Goal: Task Accomplishment & Management: Use online tool/utility

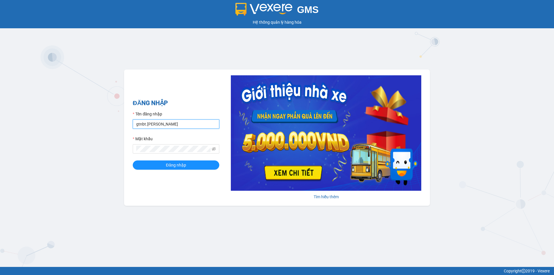
drag, startPoint x: 163, startPoint y: 122, endPoint x: 164, endPoint y: 128, distance: 5.8
click at [163, 122] on input "gtnbt.minhtam" at bounding box center [176, 123] width 86 height 9
type input "cnbt.minhtam"
click at [166, 165] on span "Đăng nhập" at bounding box center [176, 165] width 20 height 6
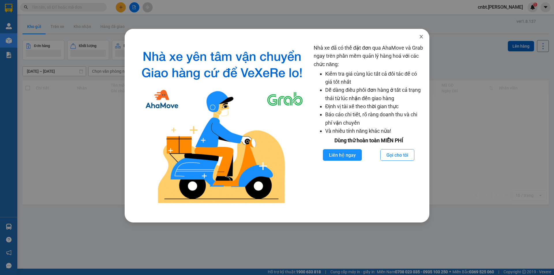
click at [421, 35] on icon "close" at bounding box center [421, 36] width 5 height 5
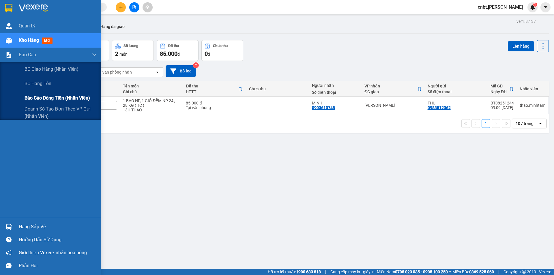
click at [41, 99] on span "Báo cáo dòng tiền (nhân viên)" at bounding box center [57, 97] width 65 height 7
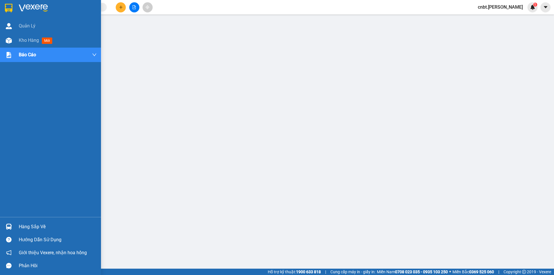
click at [11, 6] on img at bounding box center [8, 8] width 7 height 9
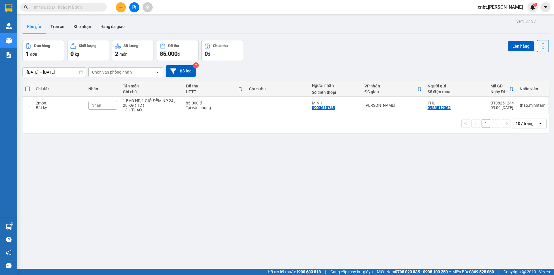
click at [499, 8] on span "cnbt.minhtam" at bounding box center [500, 6] width 54 height 7
click at [502, 17] on span "Đăng xuất" at bounding box center [511, 18] width 26 height 6
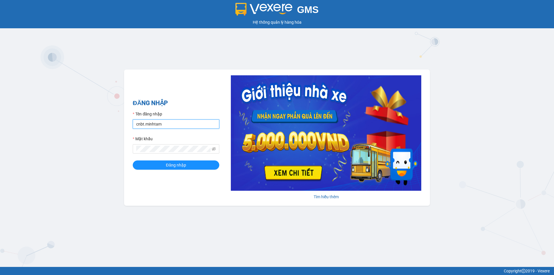
click at [154, 124] on input "cnbt.minhtam" at bounding box center [176, 123] width 86 height 9
type input "gtnbt.minhtam"
click at [171, 167] on span "Đăng nhập" at bounding box center [176, 165] width 20 height 6
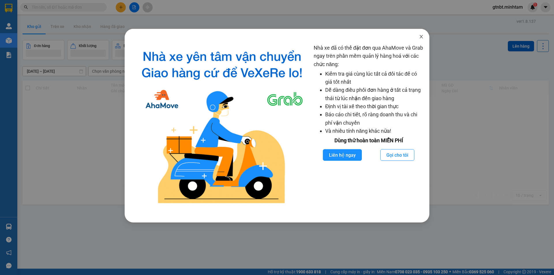
click at [418, 35] on span "Close" at bounding box center [421, 37] width 16 height 16
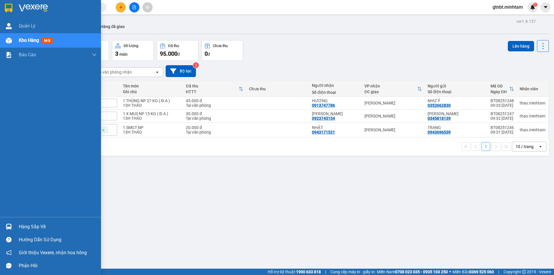
click at [7, 7] on img at bounding box center [8, 8] width 7 height 9
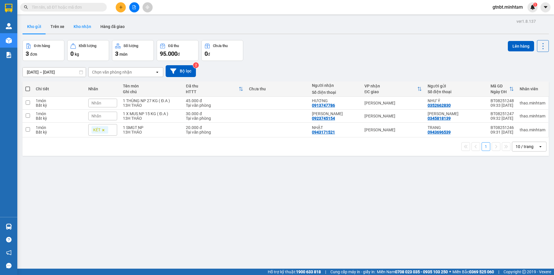
click at [81, 26] on button "Kho nhận" at bounding box center [82, 27] width 27 height 14
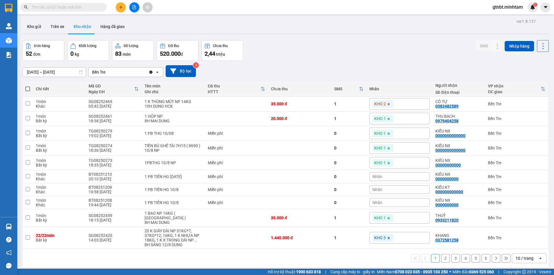
click at [133, 7] on icon "file-add" at bounding box center [134, 7] width 4 height 4
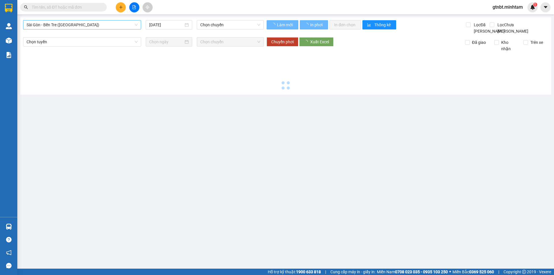
click at [58, 28] on span "Sài Gòn - Bến Tre (CN)" at bounding box center [82, 24] width 111 height 9
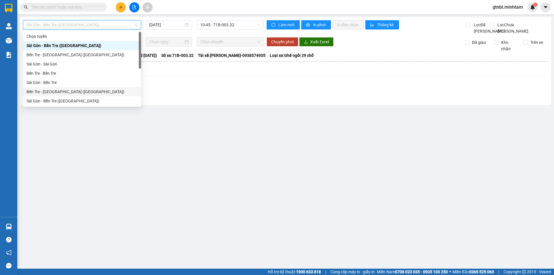
scroll to position [9, 0]
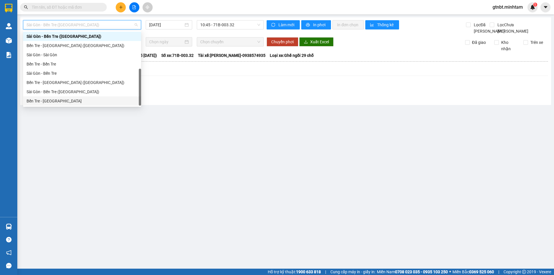
click at [50, 99] on div "Bến Tre - Sài Gòn" at bounding box center [82, 101] width 111 height 6
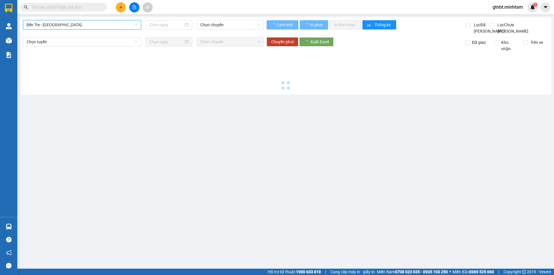
type input "11/08/2025"
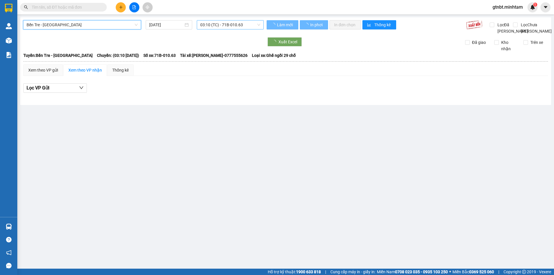
click at [242, 25] on span "03:10 (TC) - 71B-010.63" at bounding box center [230, 24] width 60 height 9
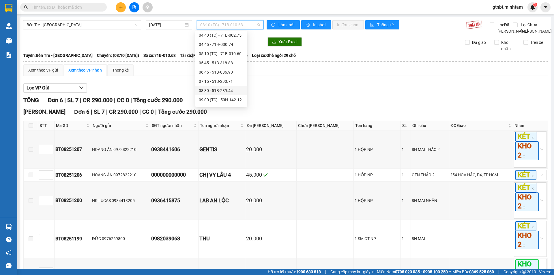
scroll to position [58, 0]
click at [227, 69] on div "09:00 (TC) - 50H-142.12" at bounding box center [221, 71] width 45 height 6
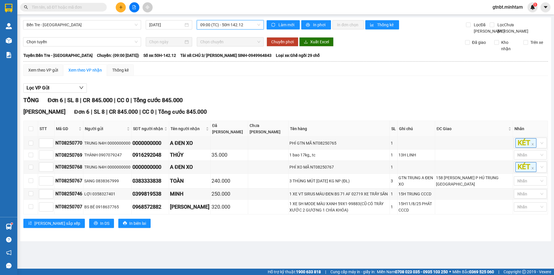
click at [60, 8] on input "text" at bounding box center [66, 7] width 68 height 6
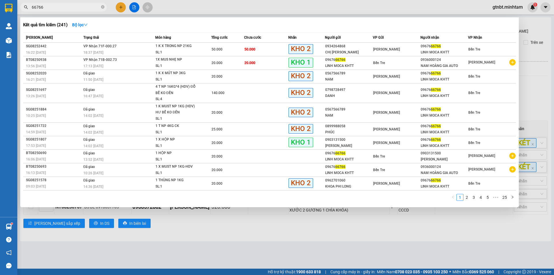
type input "66766"
click at [104, 8] on span "66766" at bounding box center [63, 7] width 86 height 9
click at [102, 8] on icon "close-circle" at bounding box center [102, 6] width 3 height 3
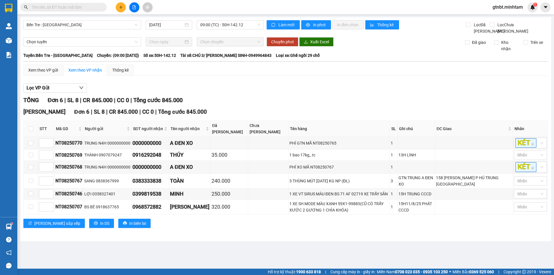
click at [93, 7] on input "text" at bounding box center [66, 7] width 68 height 6
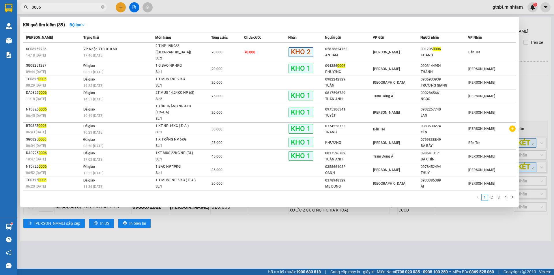
type input "0006"
click at [530, 26] on div at bounding box center [277, 137] width 554 height 275
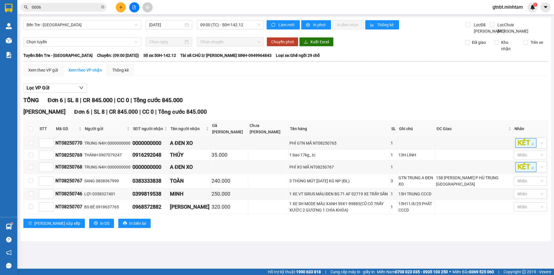
click at [511, 3] on span "gtnbt.minhtam" at bounding box center [507, 6] width 39 height 7
click at [505, 17] on span "Đăng xuất" at bounding box center [510, 18] width 28 height 6
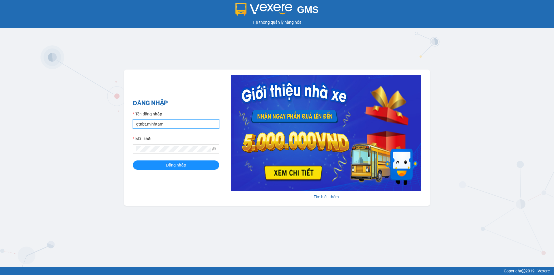
click at [165, 123] on input "gtnbt.minhtam" at bounding box center [176, 123] width 86 height 9
type input "cnbt.minhtam"
click at [176, 168] on span "Đăng nhập" at bounding box center [176, 165] width 20 height 6
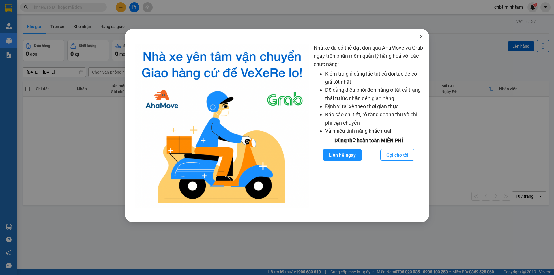
click at [419, 36] on icon "close" at bounding box center [421, 36] width 5 height 5
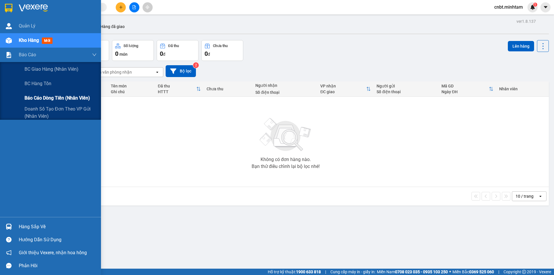
click at [34, 97] on span "Báo cáo dòng tiền (nhân viên)" at bounding box center [57, 97] width 65 height 7
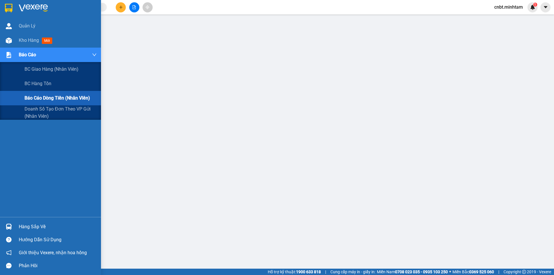
click at [34, 101] on span "Báo cáo dòng tiền (nhân viên)" at bounding box center [57, 97] width 65 height 7
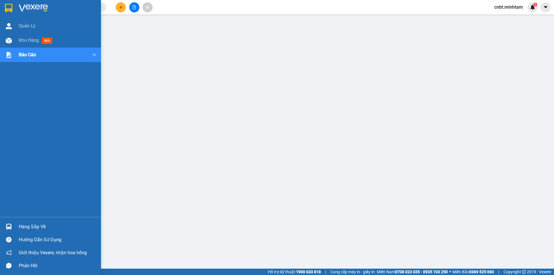
click at [8, 6] on img at bounding box center [8, 8] width 7 height 9
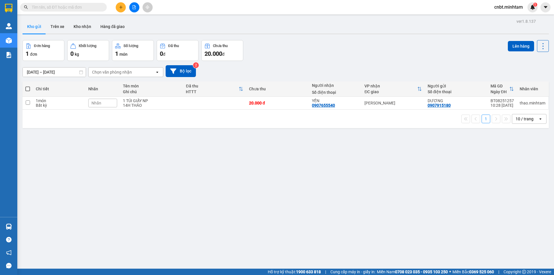
click at [83, 7] on input "text" at bounding box center [66, 7] width 68 height 6
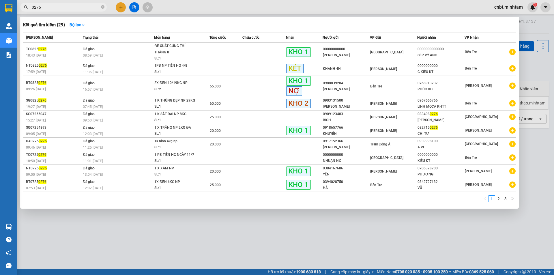
click at [65, 6] on input "0276" at bounding box center [66, 7] width 68 height 6
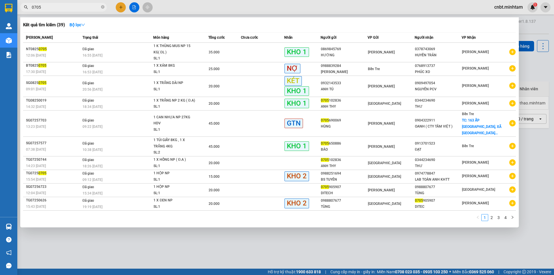
click at [59, 6] on input "0705" at bounding box center [66, 7] width 68 height 6
type input "0276"
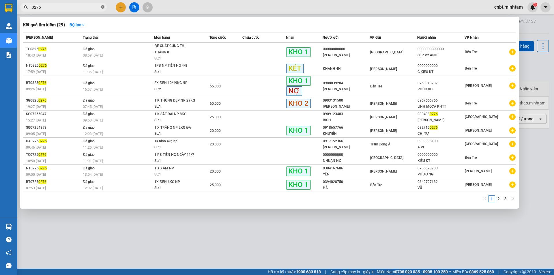
click at [102, 8] on icon "close-circle" at bounding box center [102, 6] width 3 height 3
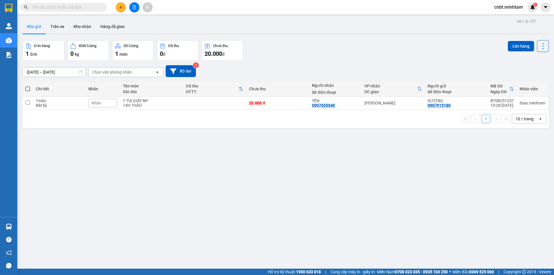
click at [78, 8] on input "text" at bounding box center [66, 7] width 68 height 6
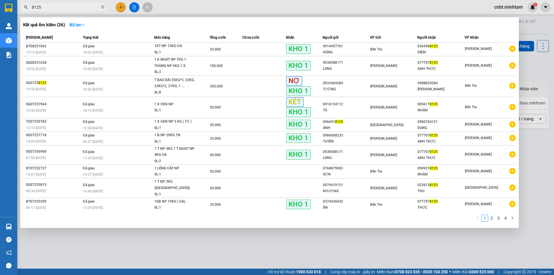
click at [53, 6] on input "8125" at bounding box center [66, 7] width 68 height 6
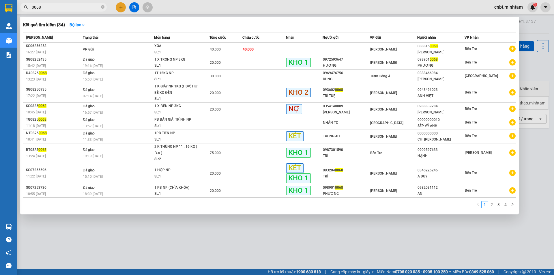
click at [68, 7] on input "0068" at bounding box center [66, 7] width 68 height 6
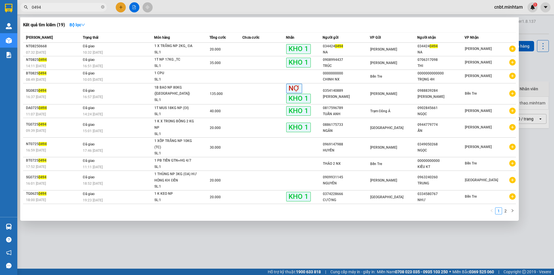
click at [61, 7] on input "0494" at bounding box center [66, 7] width 68 height 6
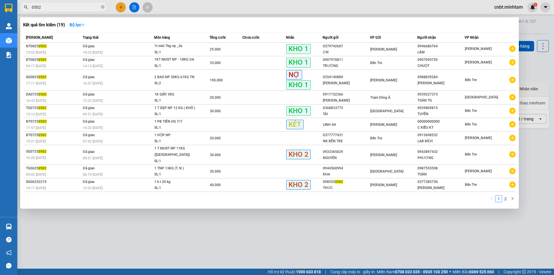
click at [75, 9] on input "0502" at bounding box center [66, 7] width 68 height 6
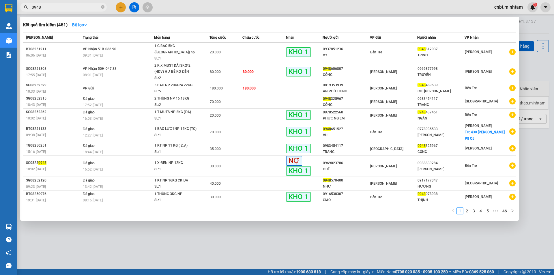
click at [80, 8] on input "0948" at bounding box center [66, 7] width 68 height 6
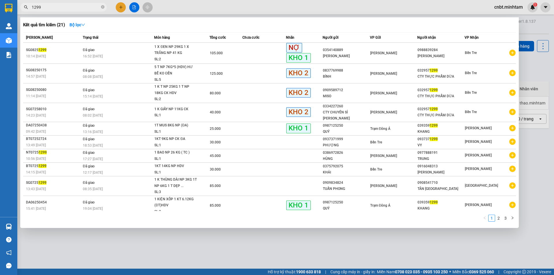
click at [63, 7] on input "1299" at bounding box center [66, 7] width 68 height 6
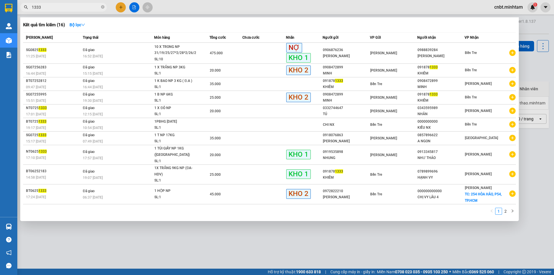
click at [80, 9] on input "1333" at bounding box center [66, 7] width 68 height 6
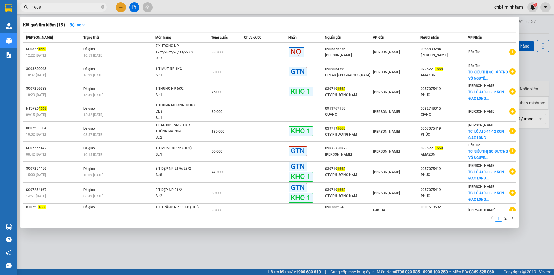
click at [90, 6] on input "1668" at bounding box center [66, 7] width 68 height 6
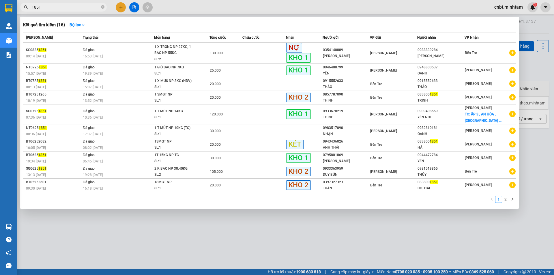
type input "1851"
click at [168, 238] on div at bounding box center [277, 137] width 554 height 275
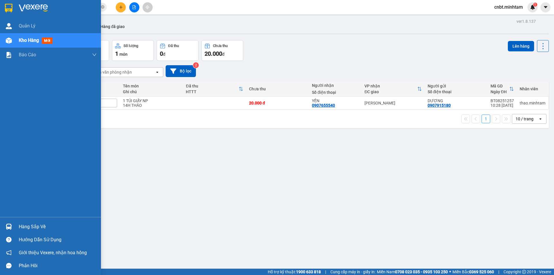
click at [12, 7] on img at bounding box center [8, 8] width 7 height 9
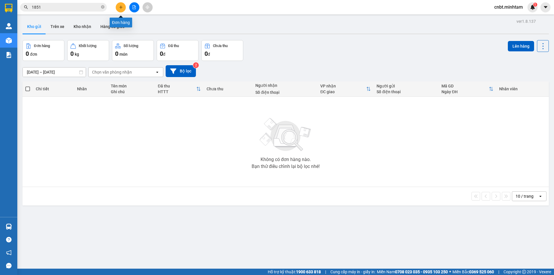
click at [120, 9] on icon "plus" at bounding box center [121, 7] width 4 height 4
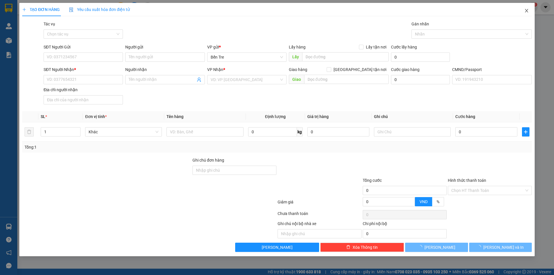
click at [524, 10] on span "Close" at bounding box center [526, 11] width 16 height 16
